Goal: Information Seeking & Learning: Check status

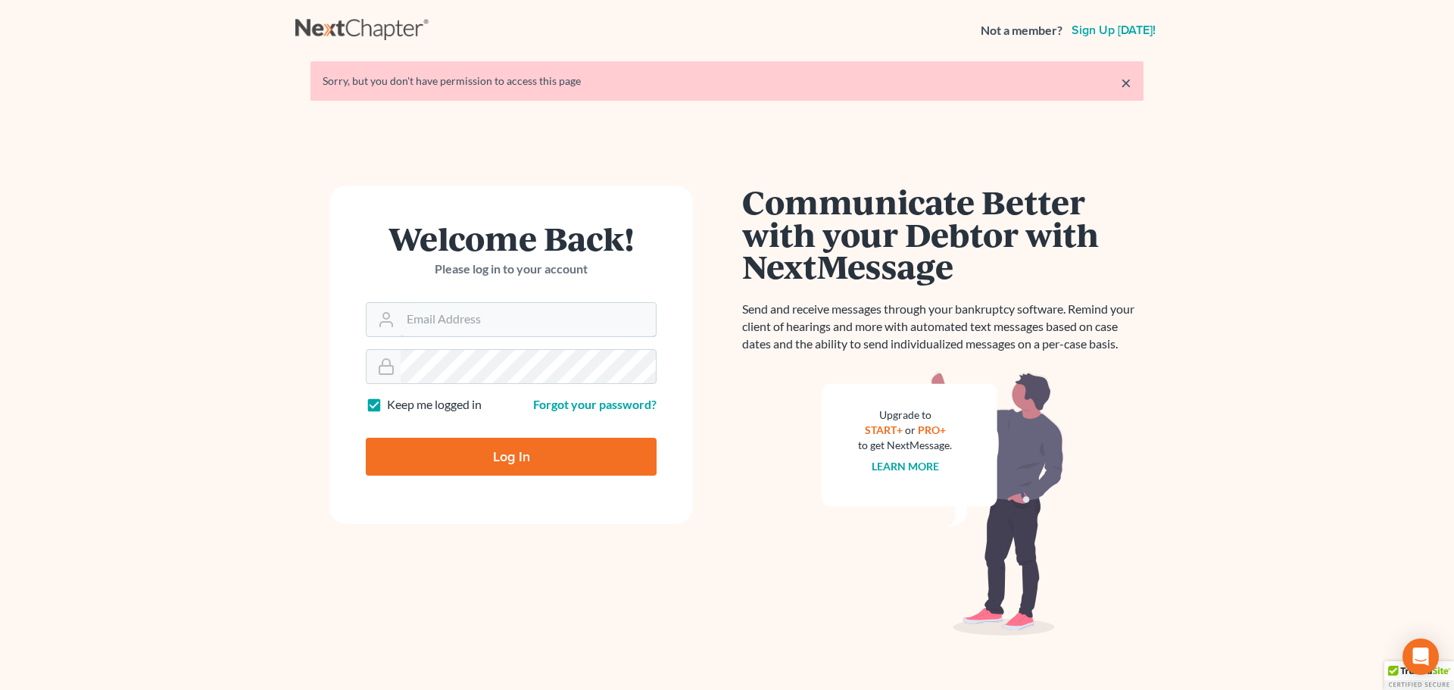
type input "[PERSON_NAME][EMAIL_ADDRESS][DOMAIN_NAME]"
click at [486, 451] on input "Log In" at bounding box center [511, 457] width 291 height 38
type input "Thinking..."
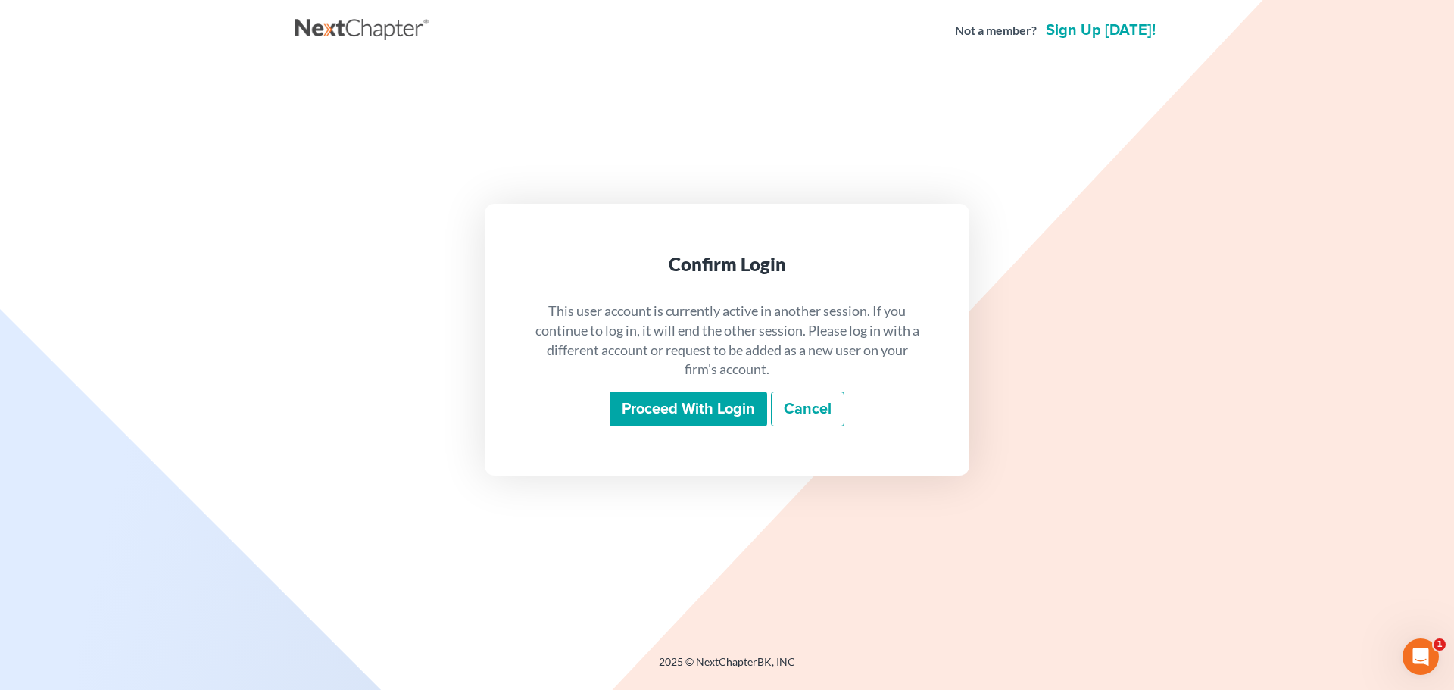
click at [702, 420] on input "Proceed with login" at bounding box center [687, 408] width 157 height 35
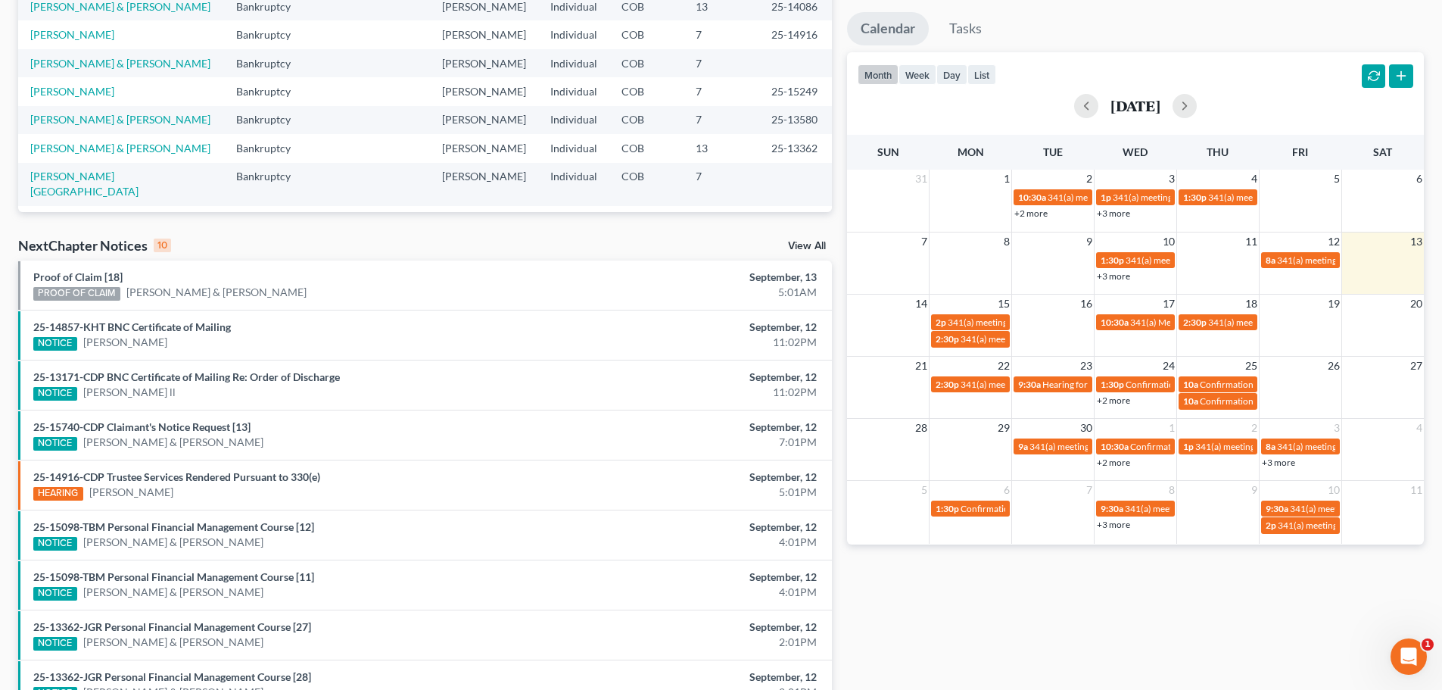
scroll to position [400, 0]
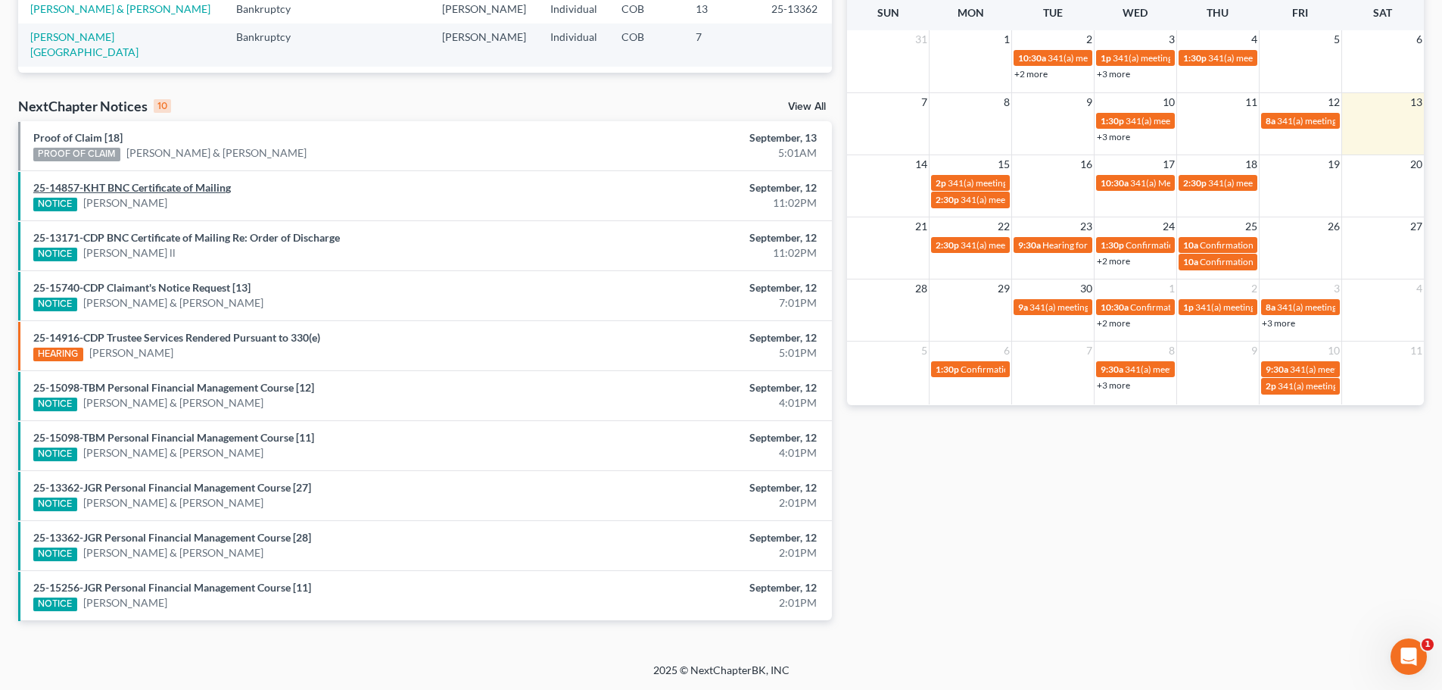
click at [157, 185] on link "25-14857-KHT BNC Certificate of Mailing" at bounding box center [132, 187] width 198 height 13
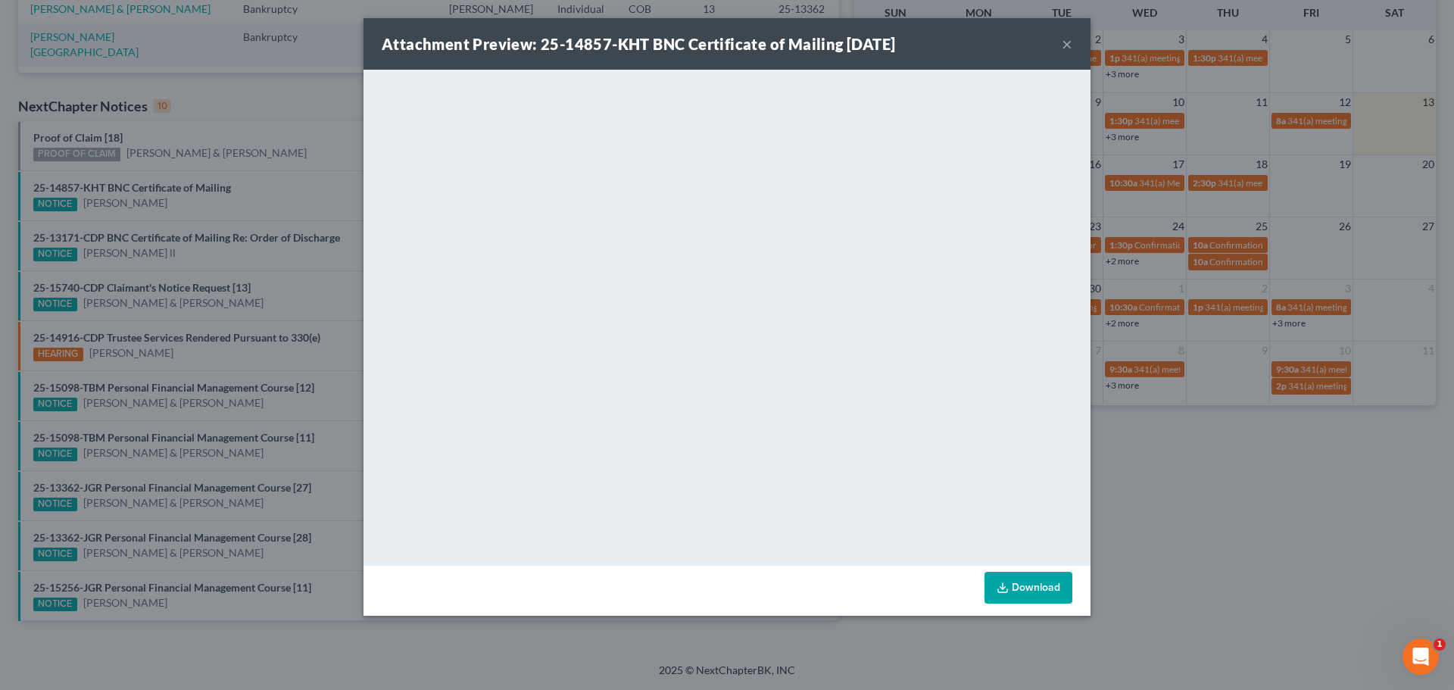
click at [1065, 46] on button "×" at bounding box center [1066, 44] width 11 height 18
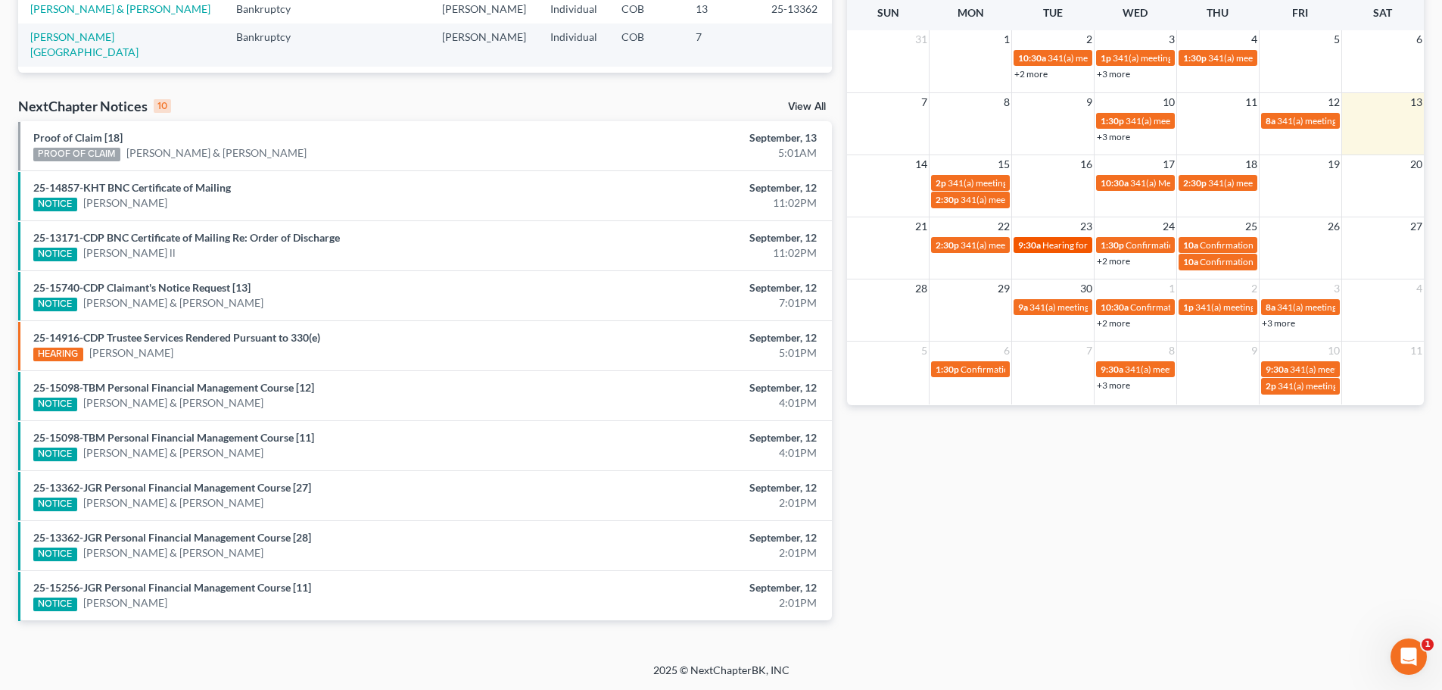
click at [1041, 245] on div "9:30a Hearing for Shannon Faltak" at bounding box center [1053, 244] width 70 height 11
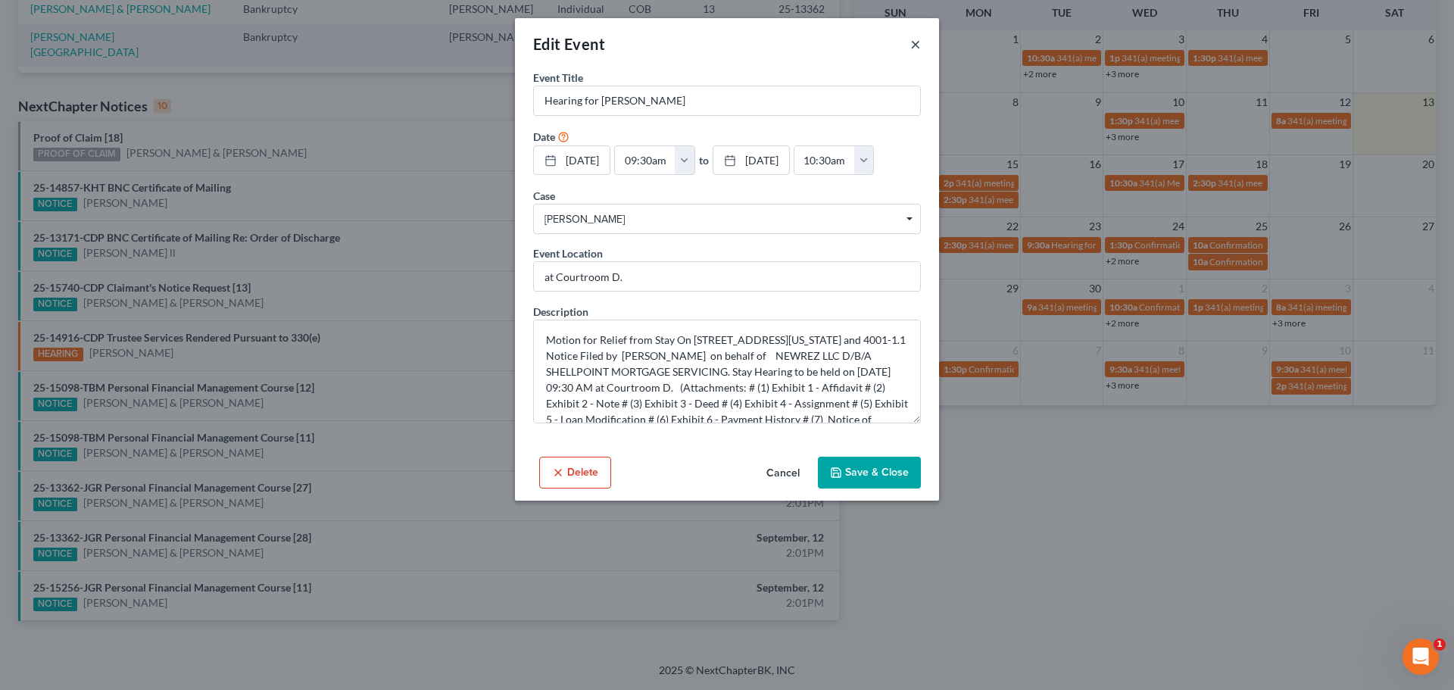
click at [915, 50] on button "×" at bounding box center [915, 44] width 11 height 18
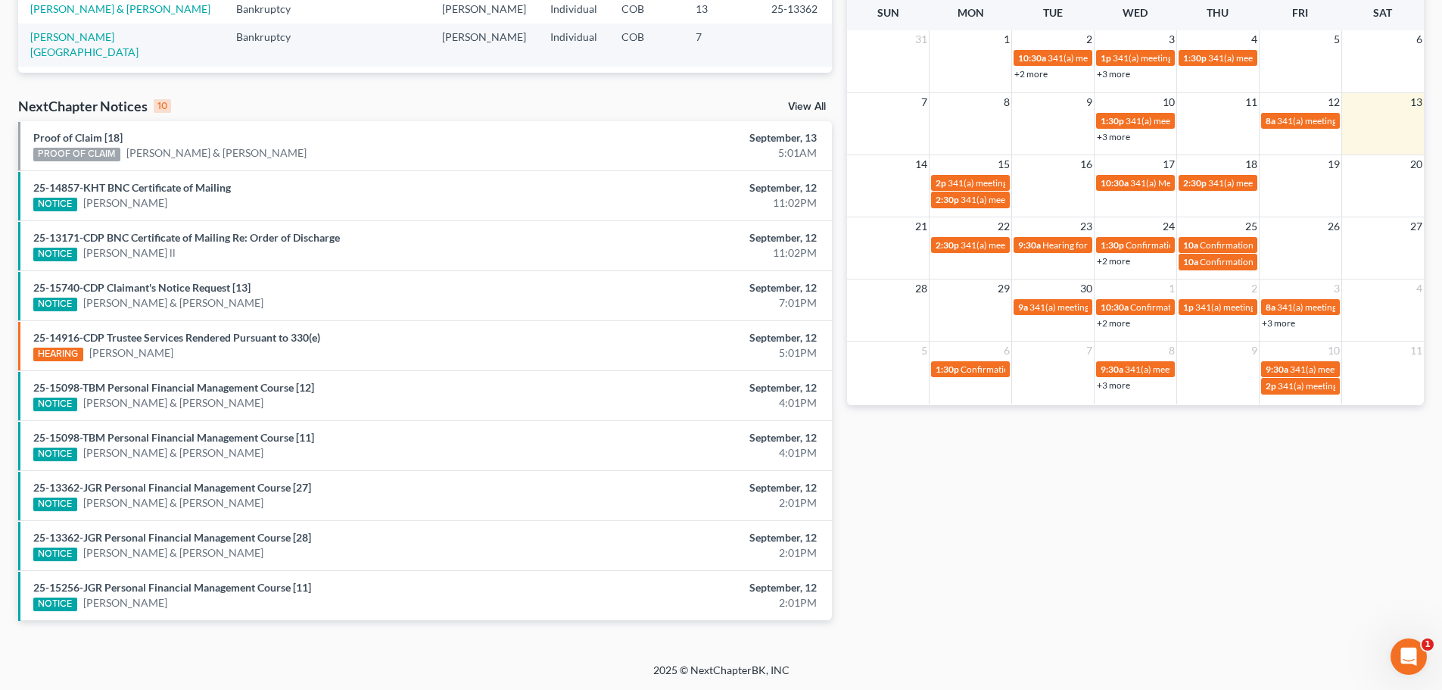
click at [1126, 259] on link "+2 more" at bounding box center [1113, 260] width 33 height 11
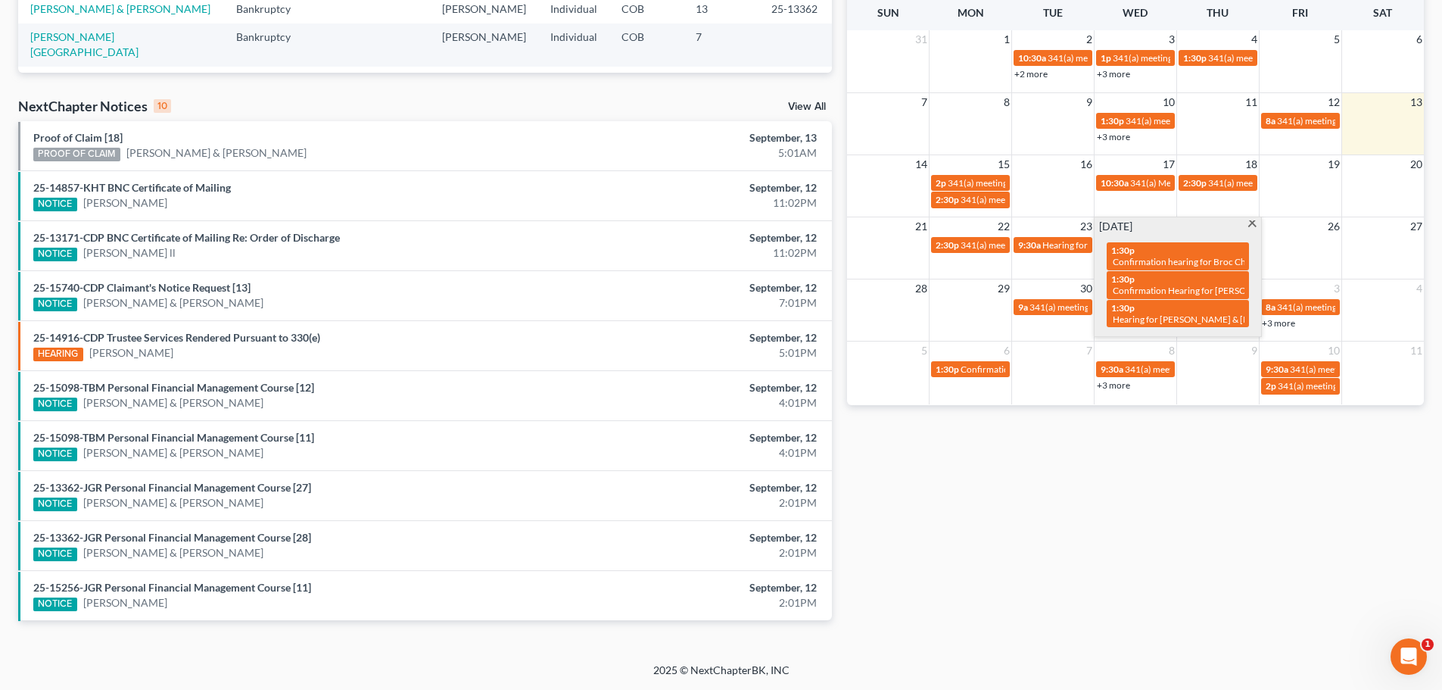
click at [1254, 222] on span at bounding box center [1252, 225] width 11 height 10
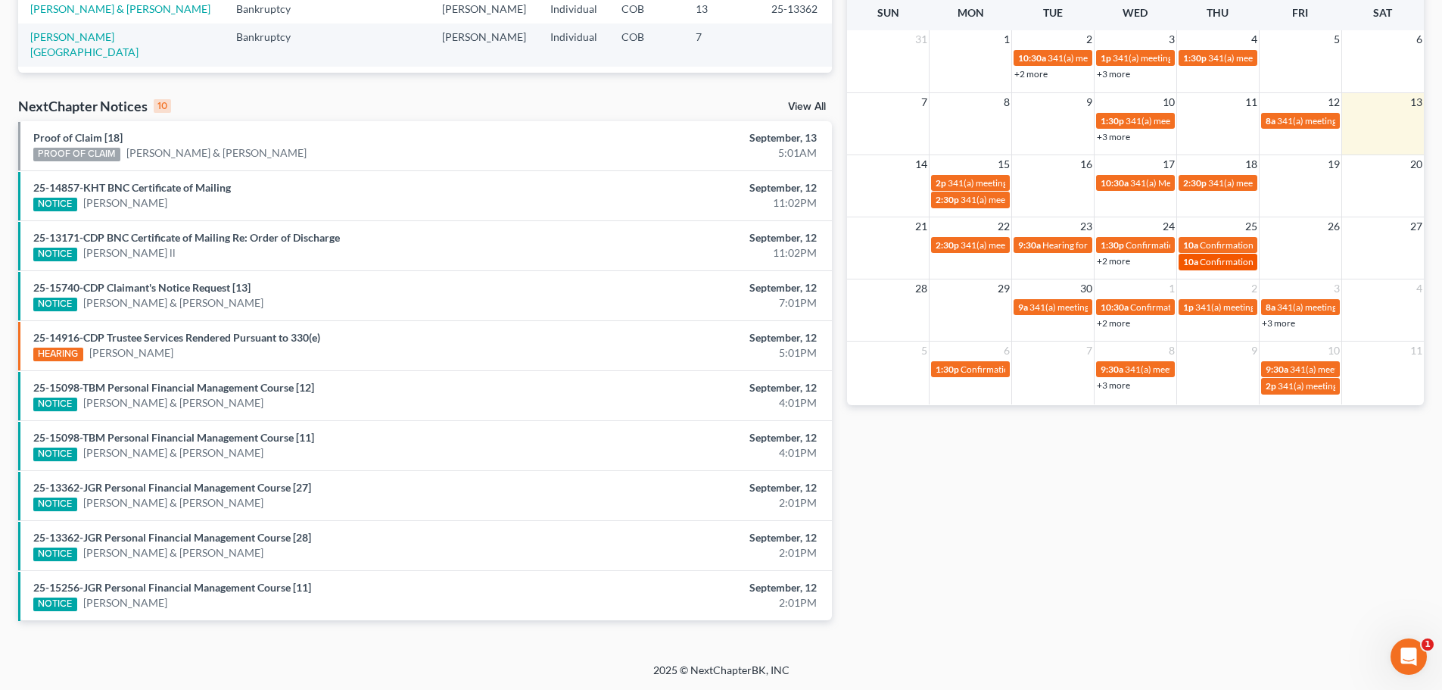
click at [1226, 260] on span "Confirmation Hearing for Robert Basevitz & Traci Basevitz" at bounding box center [1327, 261] width 254 height 11
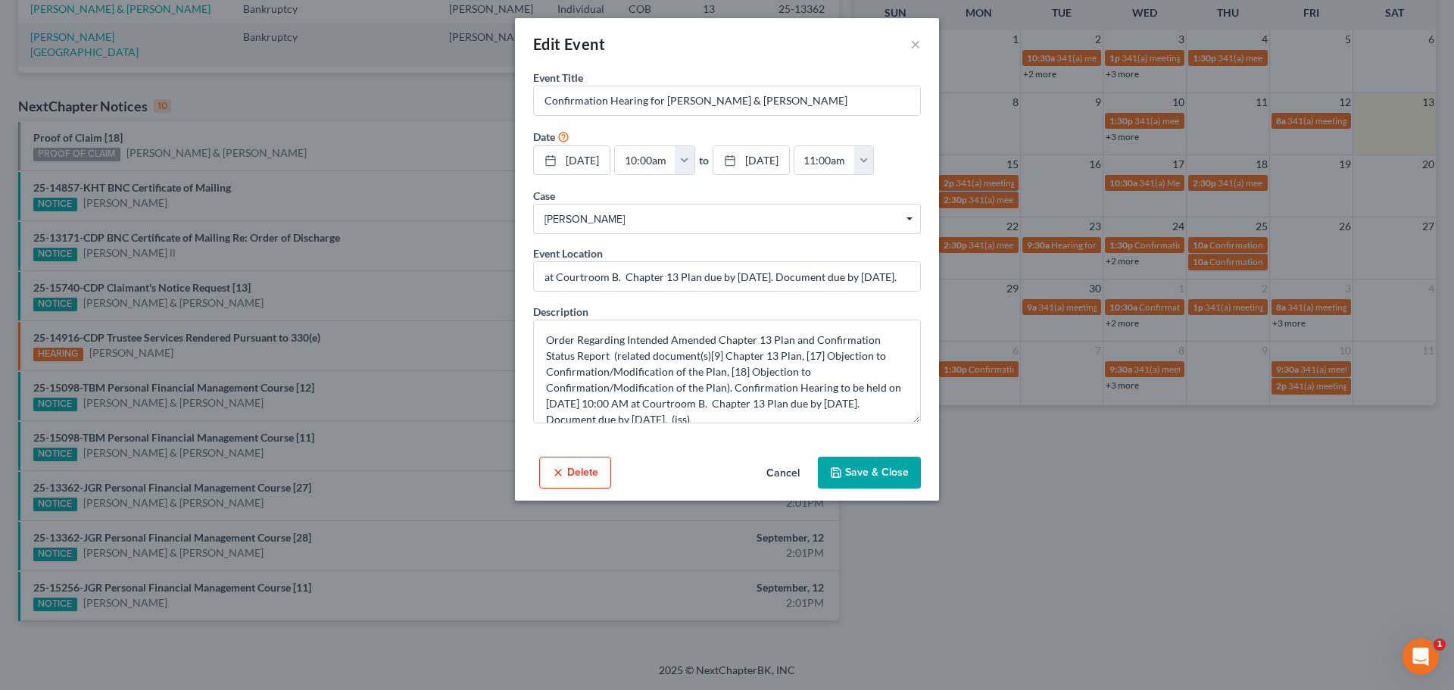
click at [924, 45] on div "Edit Event ×" at bounding box center [727, 43] width 424 height 51
click at [917, 48] on button "×" at bounding box center [915, 44] width 11 height 18
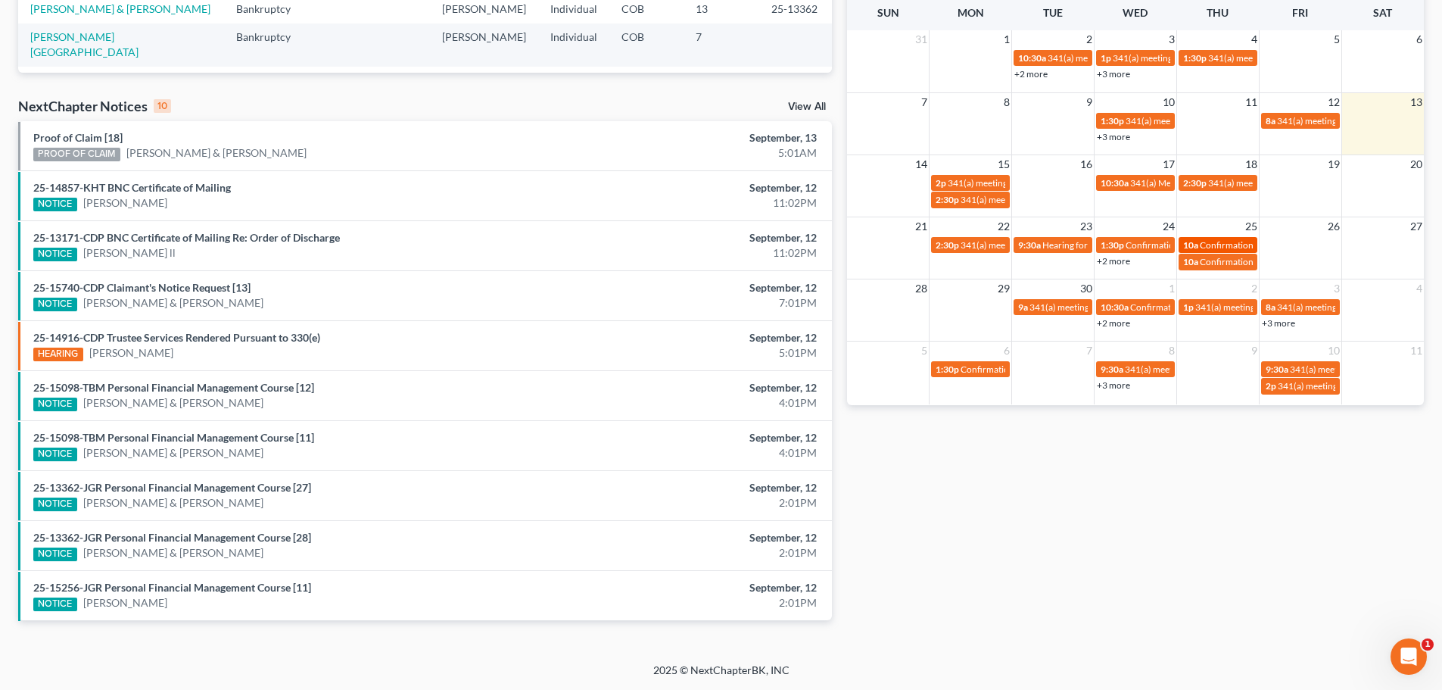
click at [1195, 246] on span "10a" at bounding box center [1190, 244] width 15 height 11
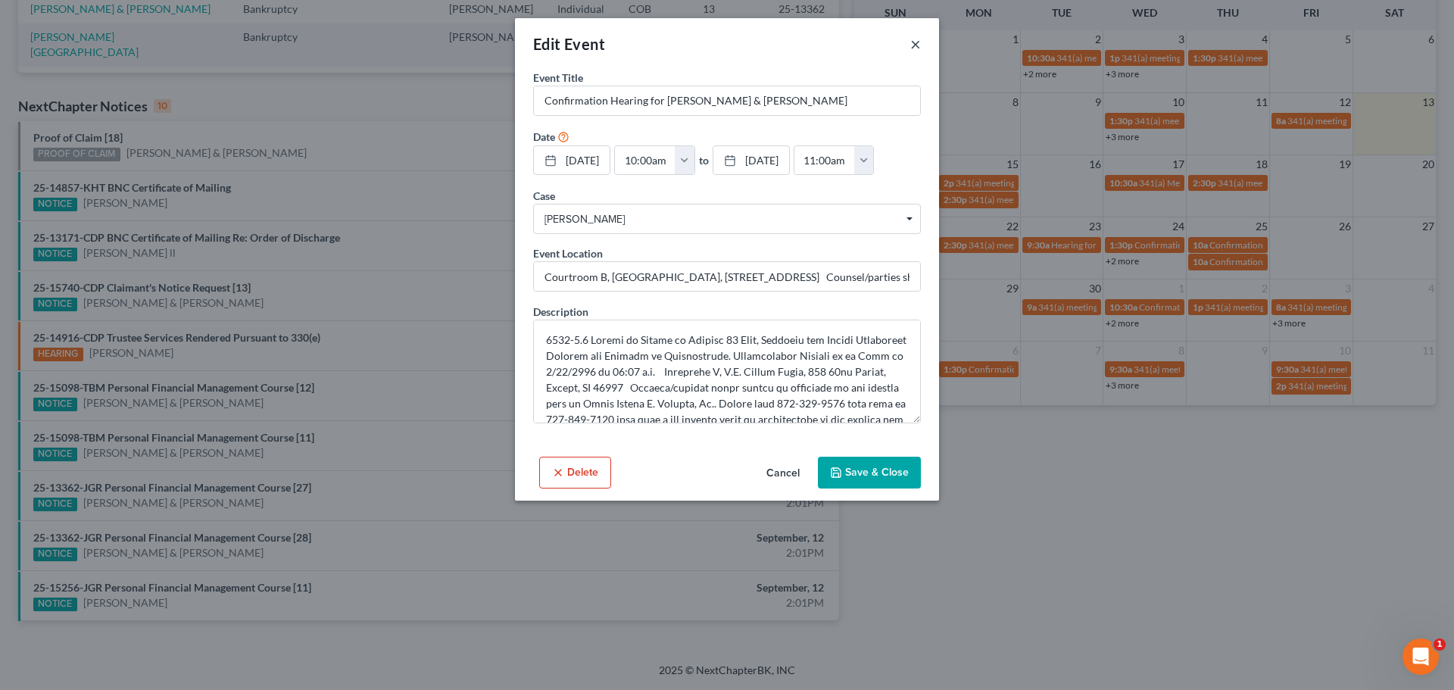
click at [915, 42] on button "×" at bounding box center [915, 44] width 11 height 18
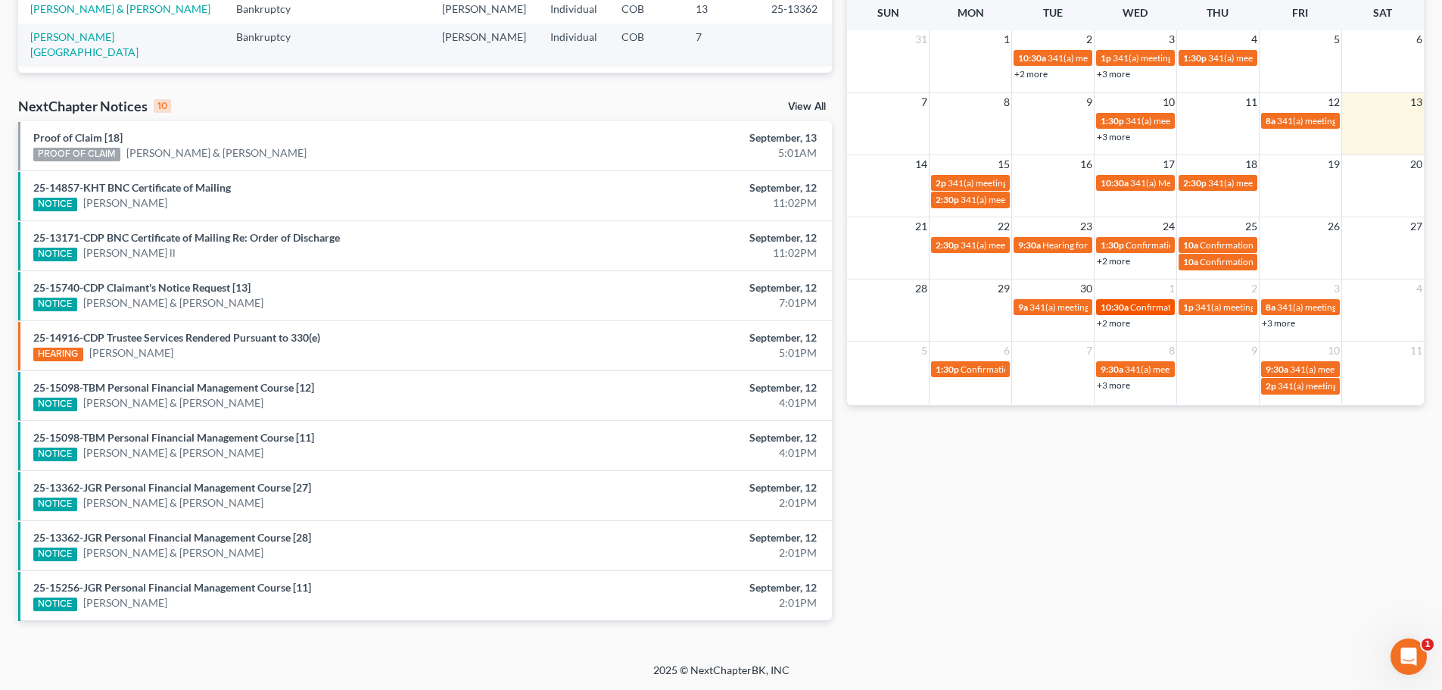
click at [1146, 305] on span "Confirmation Hearing for Donald Vaden & Nicole Vaden" at bounding box center [1257, 306] width 254 height 11
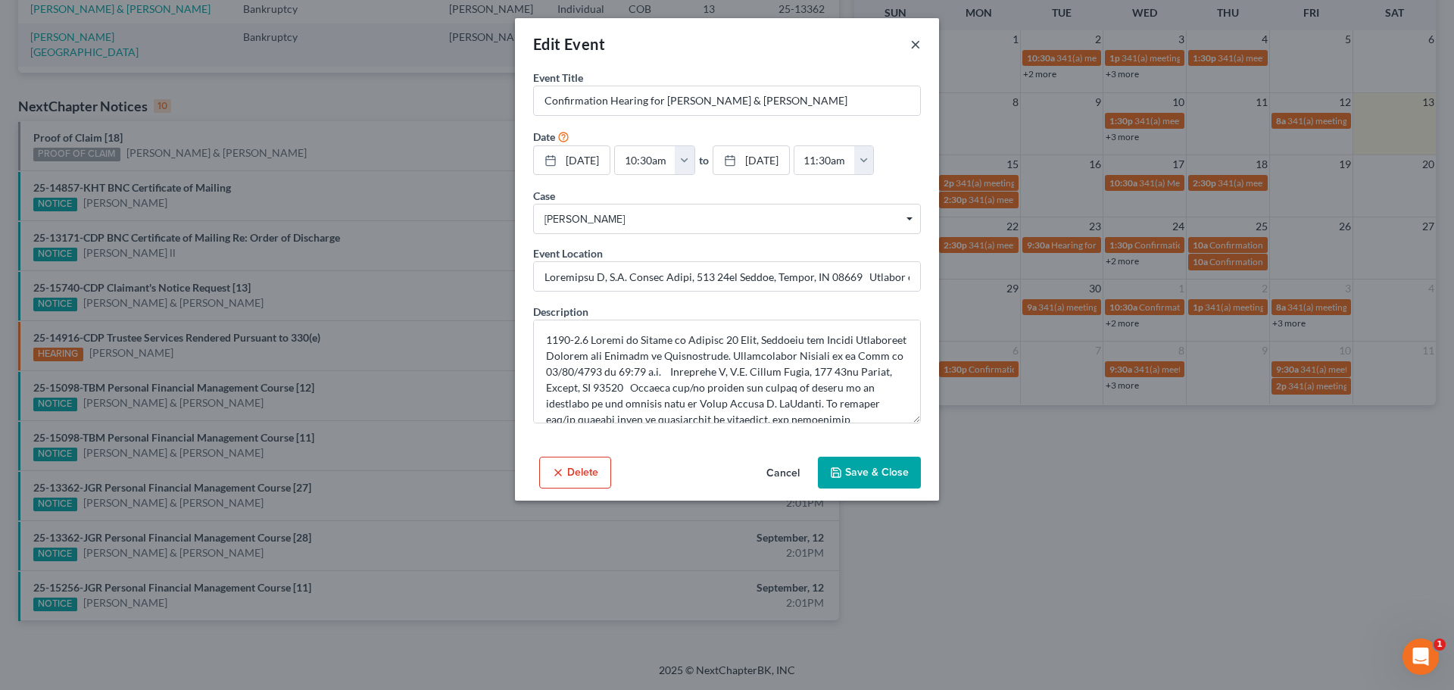
click at [916, 49] on button "×" at bounding box center [915, 44] width 11 height 18
